Goal: Navigation & Orientation: Find specific page/section

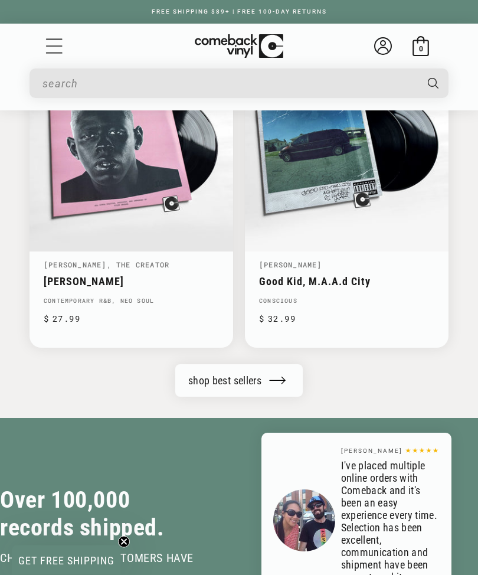
scroll to position [2740, 0]
click at [185, 378] on link "shop best sellers" at bounding box center [239, 380] width 128 height 32
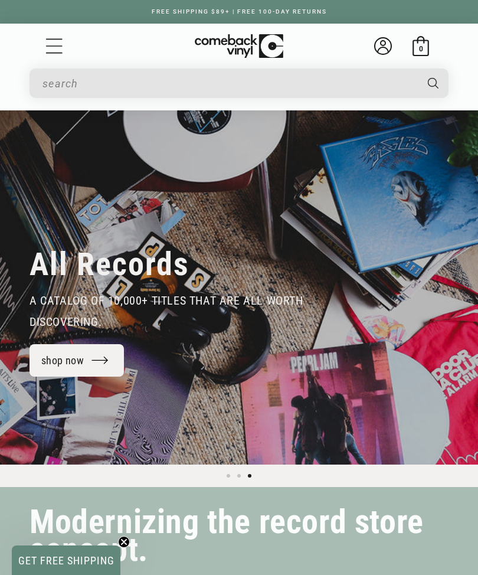
scroll to position [2779, 0]
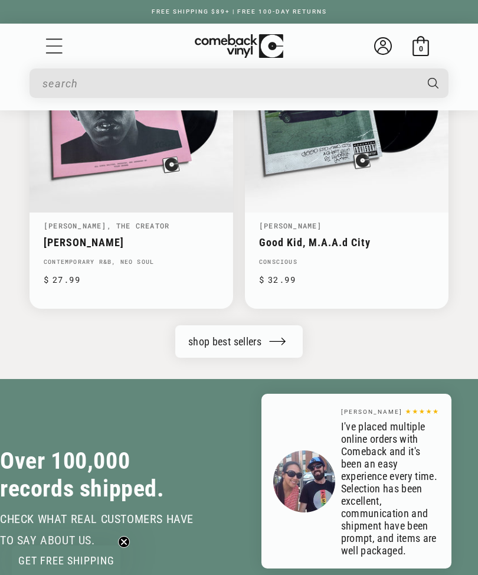
click at [47, 49] on icon "Menu" at bounding box center [54, 46] width 18 height 18
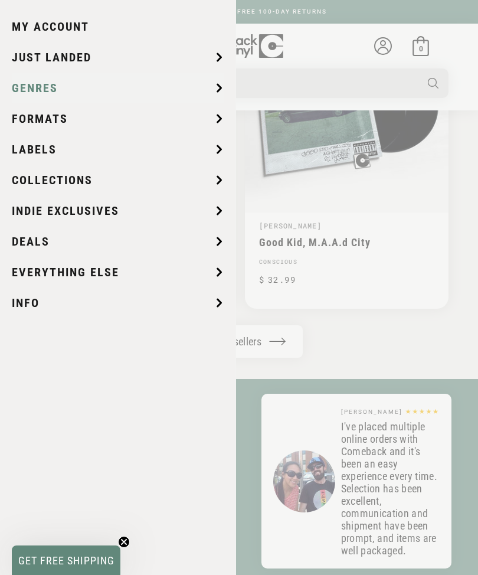
click at [19, 87] on span "Genres" at bounding box center [35, 88] width 46 height 18
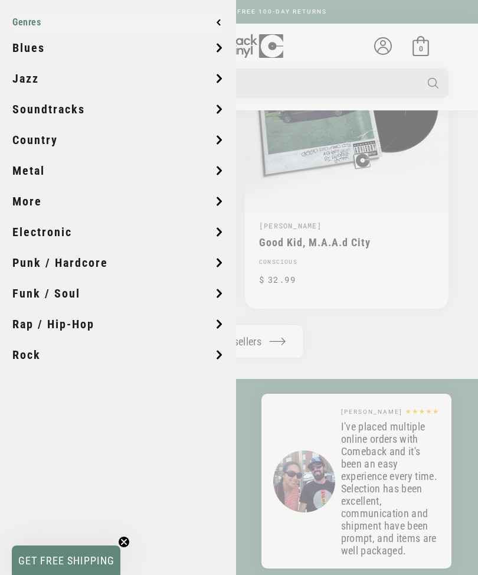
scroll to position [0, 478]
click at [38, 109] on span "Soundtracks" at bounding box center [48, 109] width 73 height 18
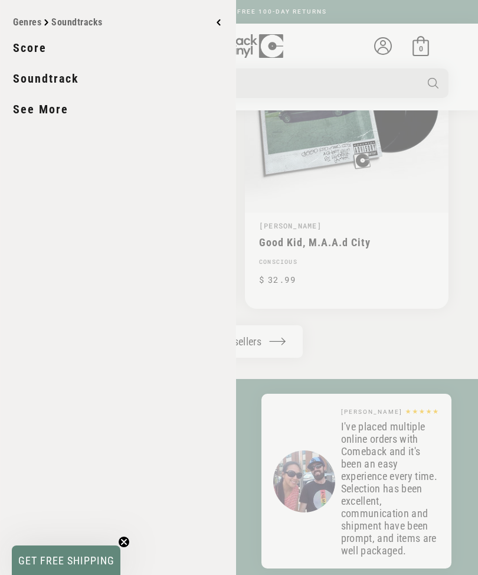
click at [31, 80] on link "Soundtrack" at bounding box center [118, 79] width 211 height 30
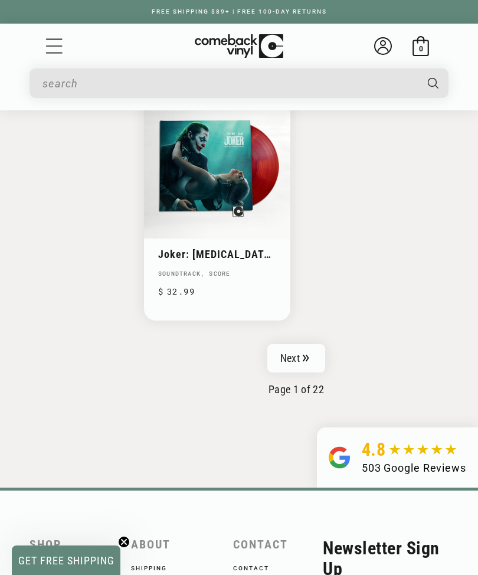
scroll to position [2859, 0]
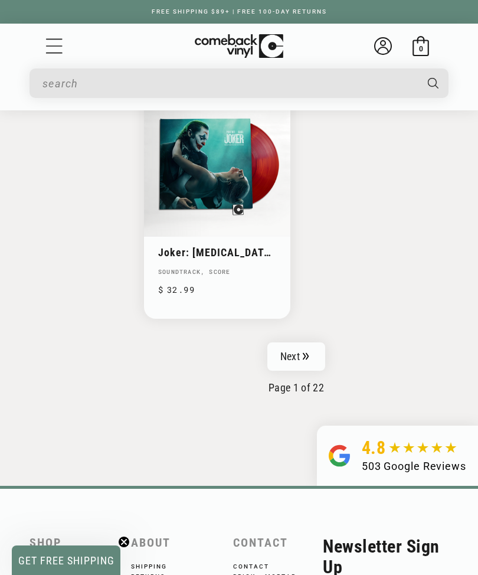
click at [320, 345] on link "Next" at bounding box center [296, 356] width 58 height 28
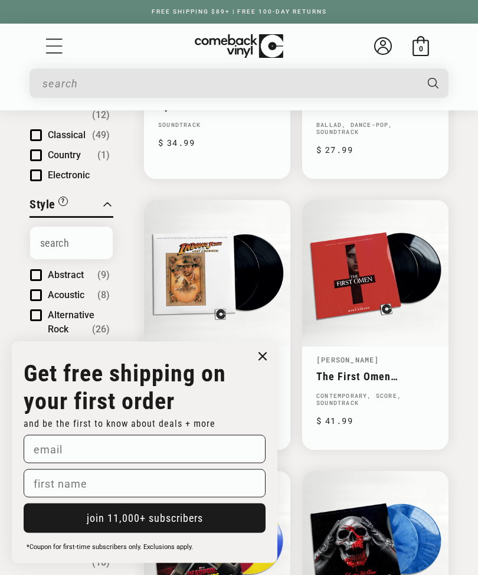
scroll to position [319, 0]
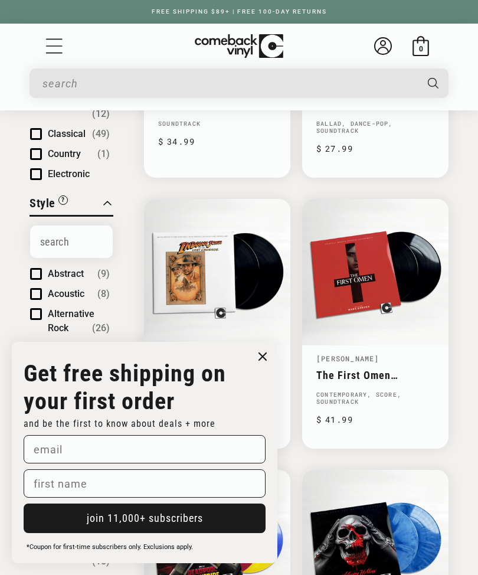
click at [260, 365] on circle "Close dialog" at bounding box center [262, 356] width 17 height 17
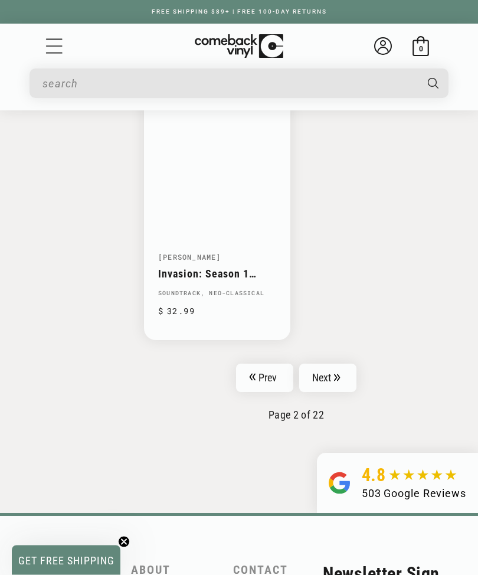
scroll to position [2852, 0]
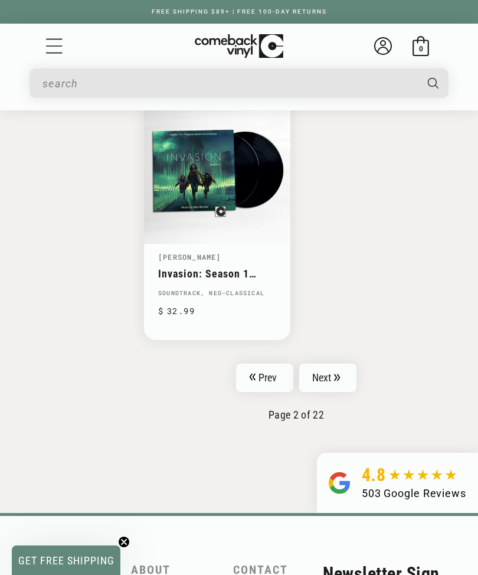
click at [339, 374] on icon "Pagination" at bounding box center [337, 377] width 6 height 7
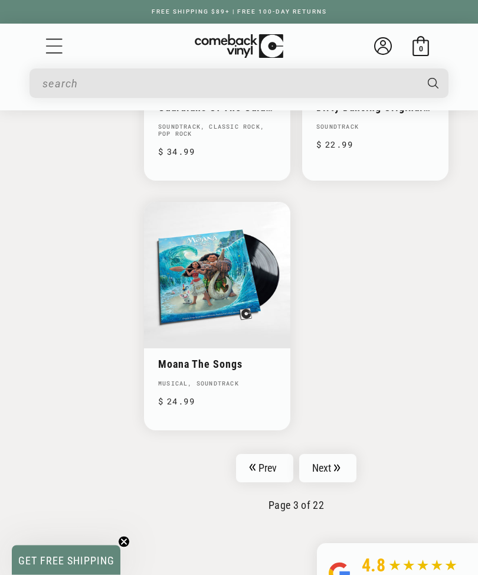
scroll to position [2774, 0]
click at [338, 463] on icon "Pagination" at bounding box center [337, 466] width 6 height 7
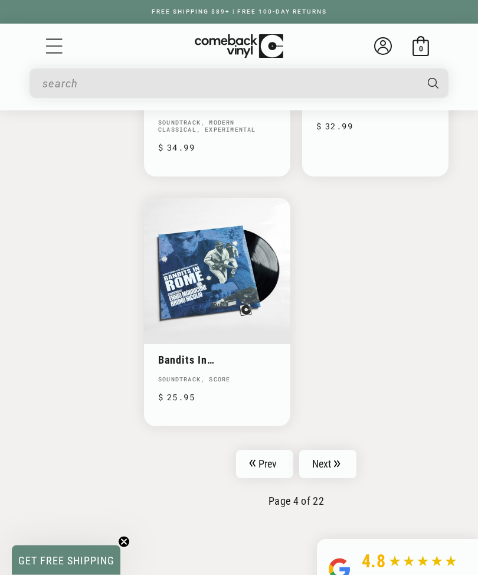
scroll to position [2750, 0]
click at [317, 450] on link "Next" at bounding box center [328, 464] width 58 height 28
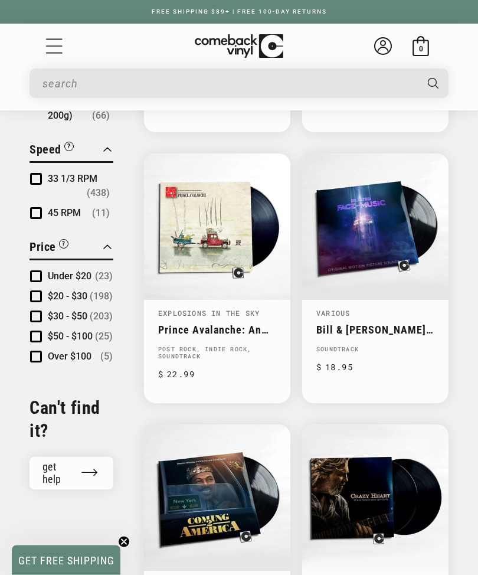
scroll to position [1172, 0]
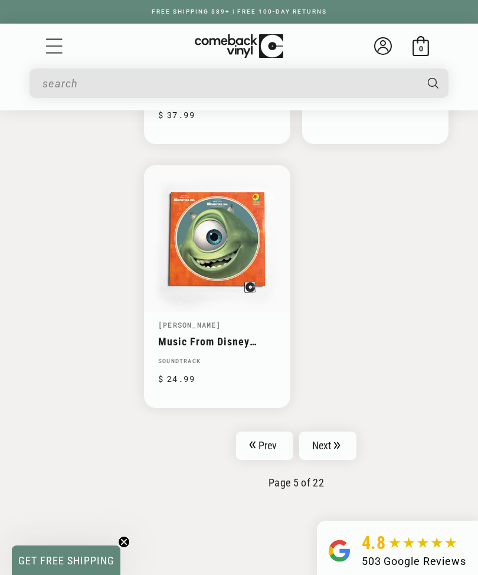
click at [316, 432] on link "Next" at bounding box center [328, 446] width 58 height 28
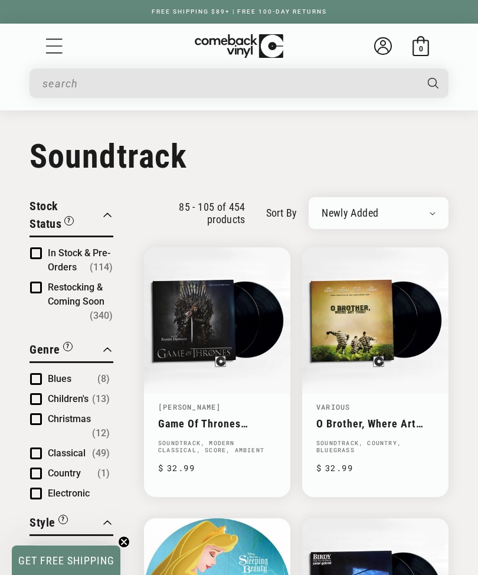
click at [67, 153] on h1 "Collection: Soundtrack" at bounding box center [239, 156] width 419 height 39
click at [57, 50] on icon "Menu" at bounding box center [54, 46] width 18 height 18
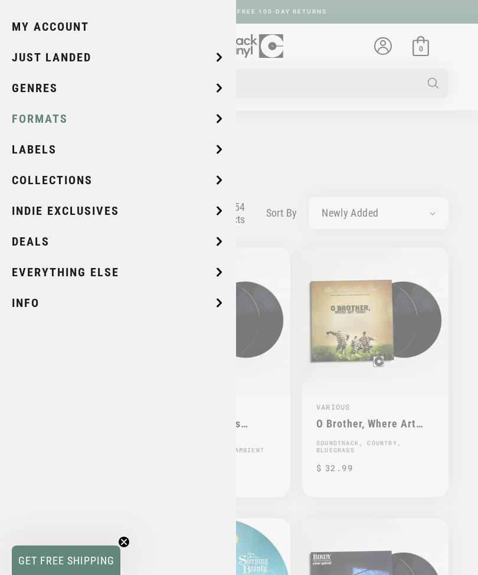
click at [47, 117] on span "Formats" at bounding box center [40, 119] width 56 height 18
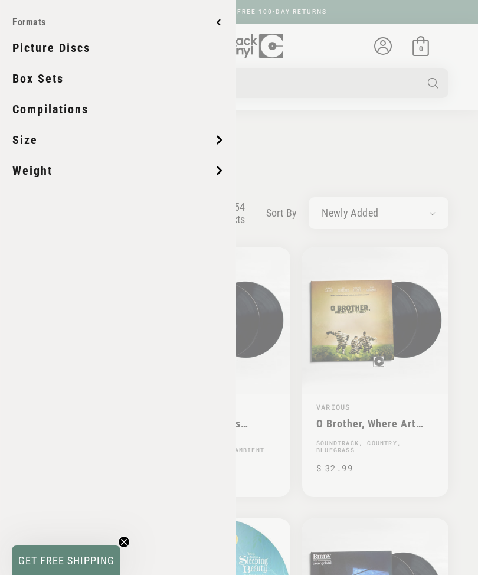
click at [218, 22] on icon at bounding box center [218, 22] width 2 height 5
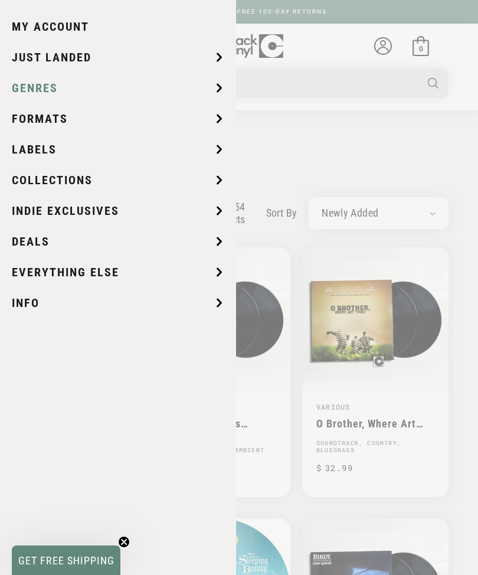
click at [32, 89] on span "Genres" at bounding box center [35, 88] width 46 height 18
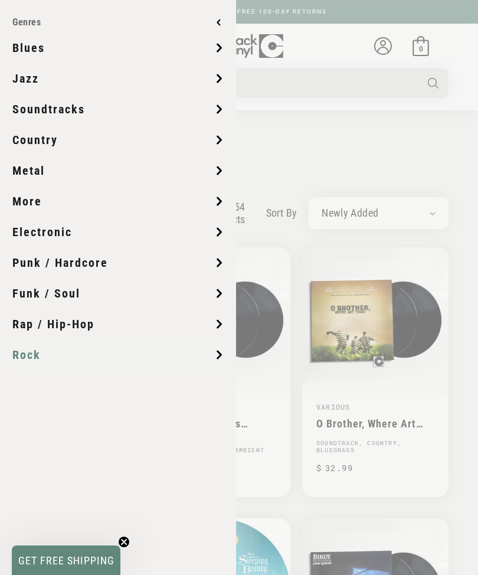
click at [22, 356] on span "Rock" at bounding box center [26, 355] width 28 height 18
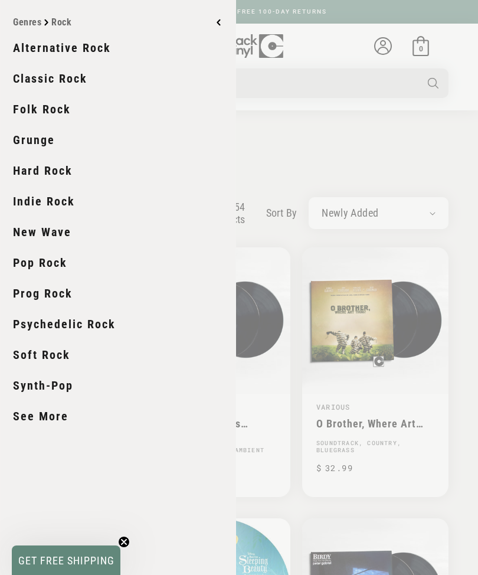
click at [27, 77] on link "Classic Rock" at bounding box center [118, 79] width 211 height 30
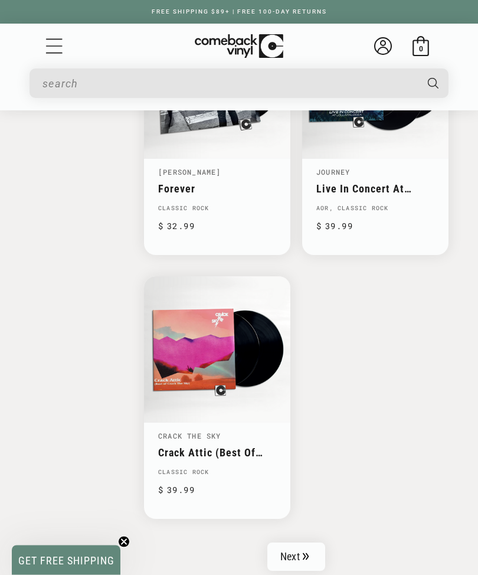
scroll to position [2661, 0]
